Goal: Transaction & Acquisition: Obtain resource

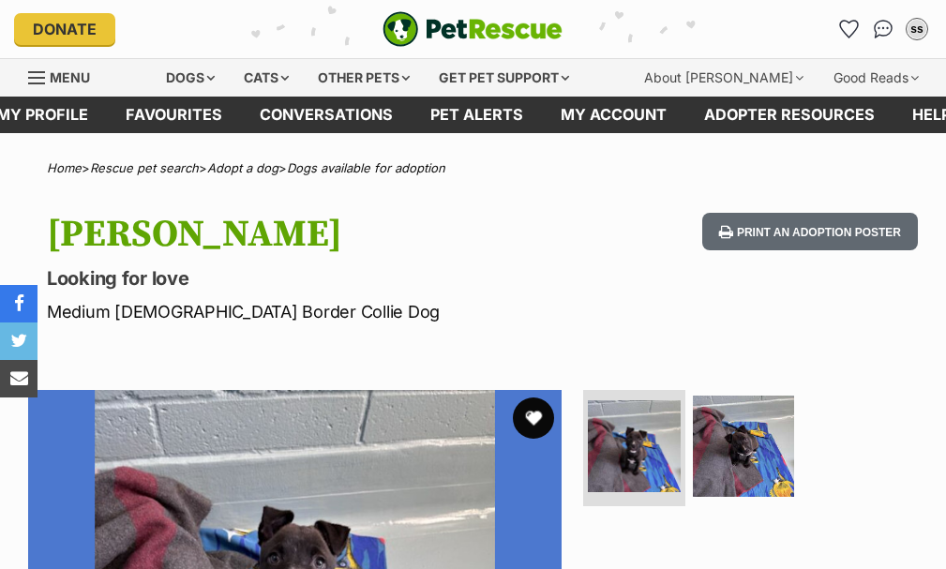
click at [538, 412] on button "favourite" at bounding box center [533, 417] width 41 height 41
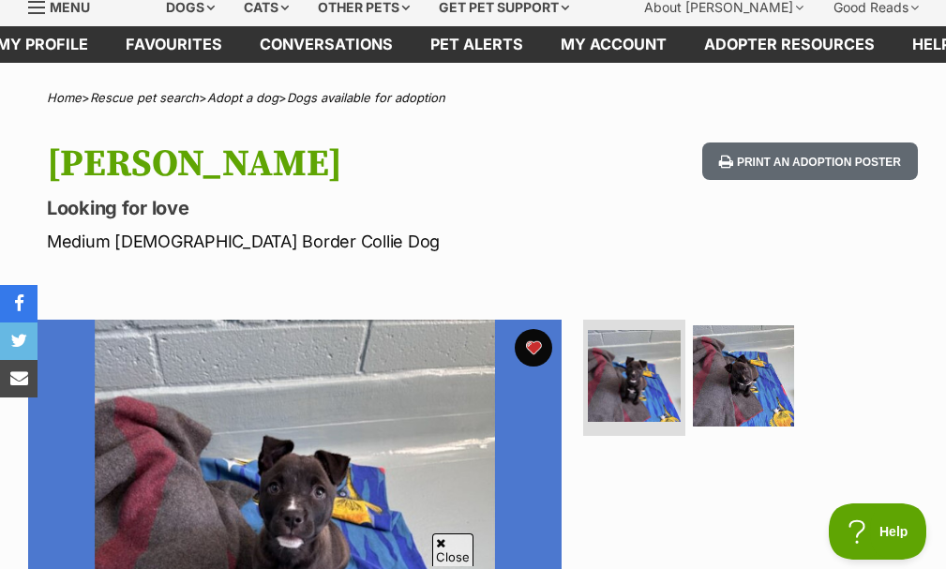
scroll to position [281, 0]
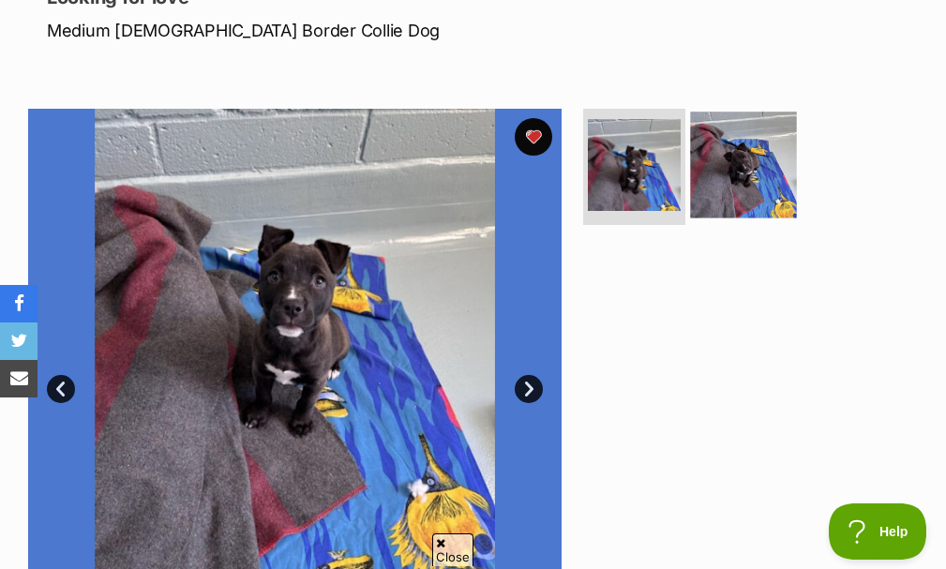
click at [752, 167] on img at bounding box center [743, 165] width 107 height 107
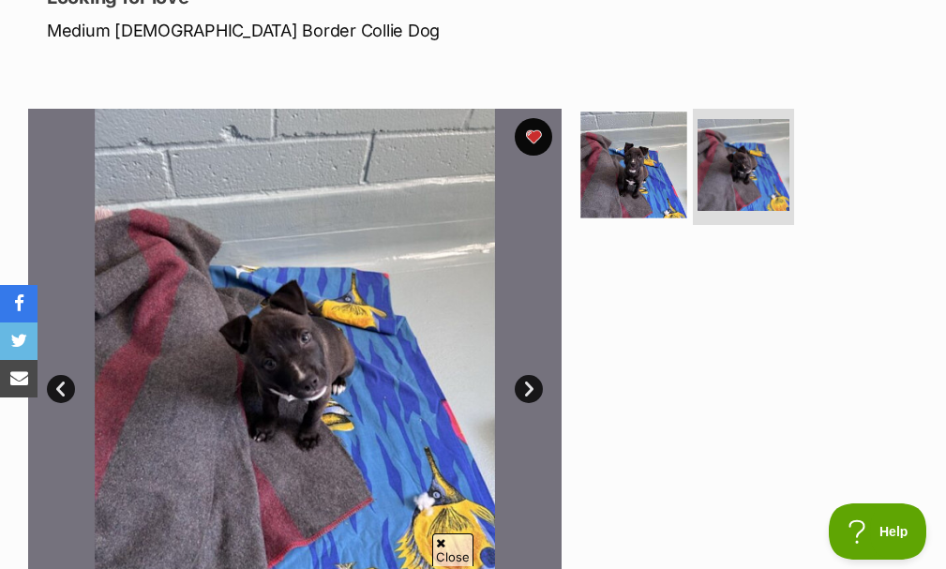
scroll to position [0, 0]
click at [634, 168] on img at bounding box center [634, 165] width 107 height 107
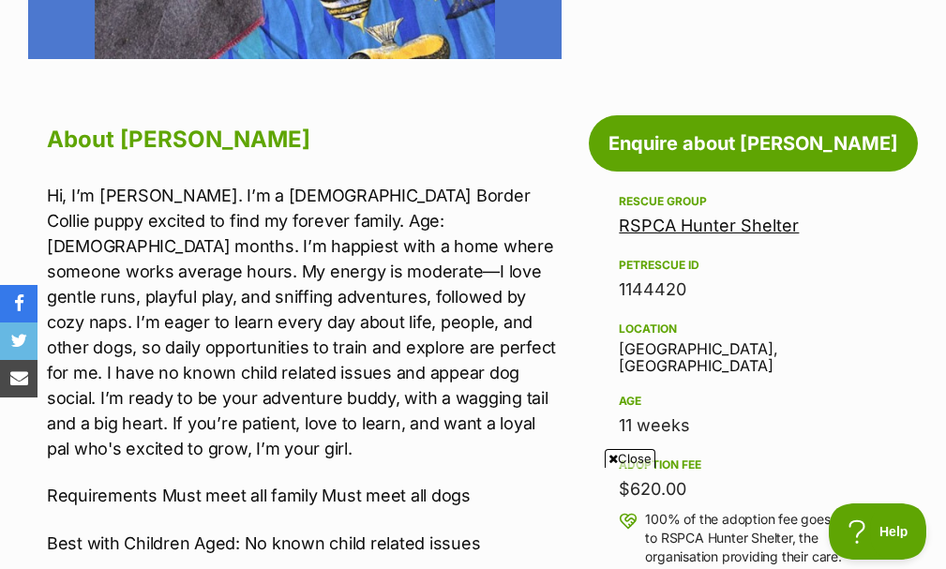
scroll to position [937, 0]
